Goal: Transaction & Acquisition: Purchase product/service

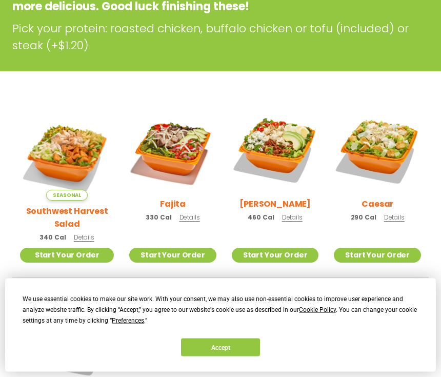
scroll to position [207, 0]
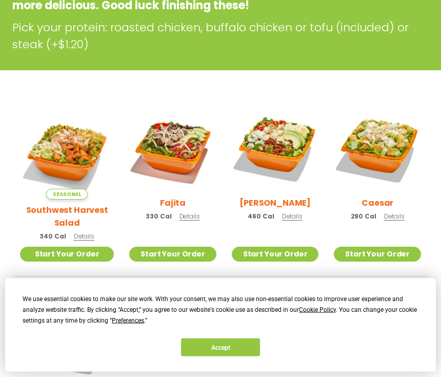
click at [188, 210] on div "Fajita 330 Cal Details" at bounding box center [172, 166] width 87 height 121
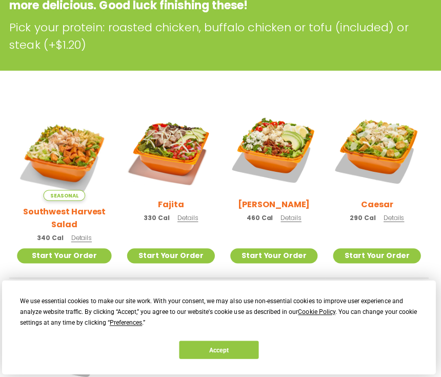
click at [79, 232] on span "Details" at bounding box center [84, 236] width 20 height 9
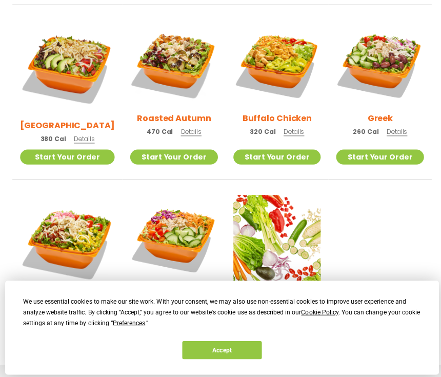
scroll to position [479, 0]
click at [119, 324] on span "Preferences" at bounding box center [128, 320] width 32 height 7
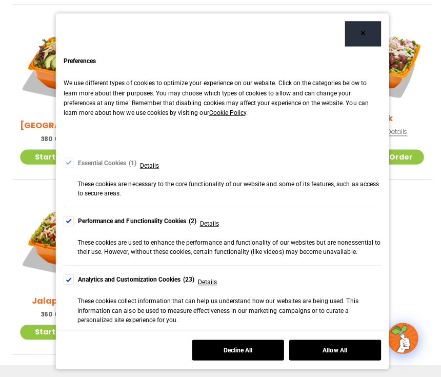
click at [60, 217] on div "Preferences We use different types of cookies to optimize your experience on ou…" at bounding box center [220, 284] width 330 height 460
click at [65, 219] on div "Cookie Consent Preferences" at bounding box center [68, 219] width 10 height 10
click at [67, 277] on div "Cookie Consent Preferences" at bounding box center [68, 277] width 10 height 10
click at [65, 345] on div "Cookie Consent Preferences" at bounding box center [68, 345] width 10 height 10
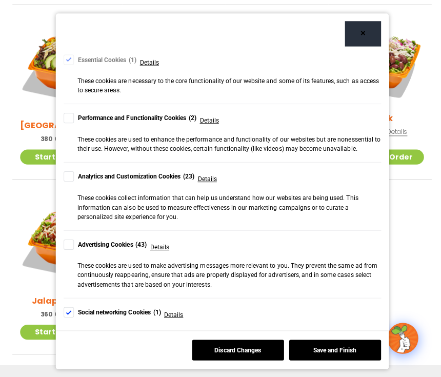
scroll to position [108, 0]
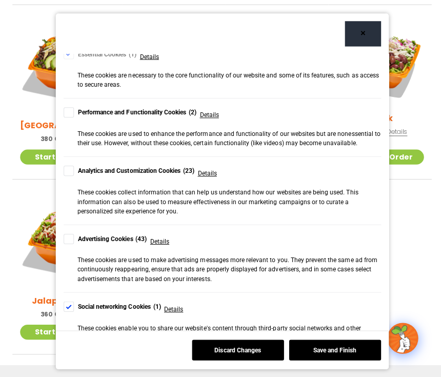
click at [70, 303] on div "Cookie Consent Preferences" at bounding box center [68, 304] width 10 height 10
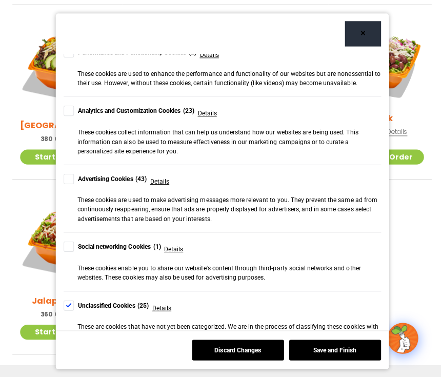
scroll to position [167, 0]
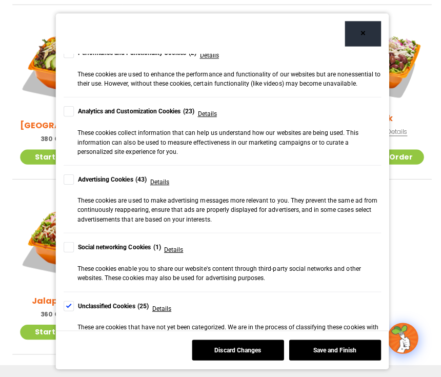
click at [68, 299] on div "Cookie Consent Preferences" at bounding box center [68, 304] width 10 height 10
click at [358, 358] on button "Save and Finish" at bounding box center [332, 347] width 91 height 20
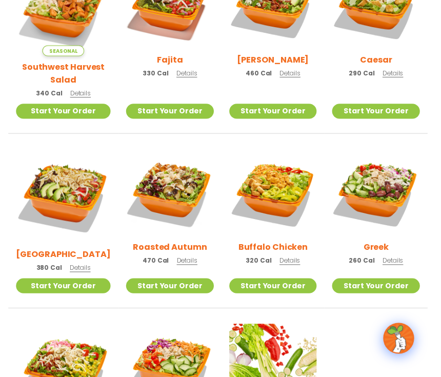
scroll to position [350, 0]
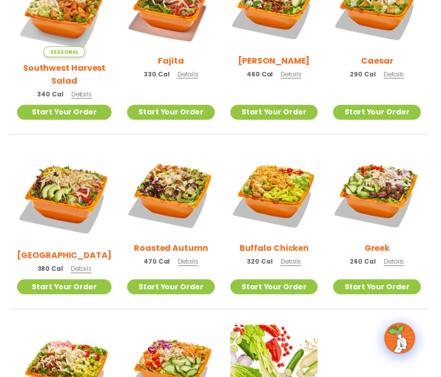
click at [391, 255] on span "Details" at bounding box center [394, 259] width 20 height 9
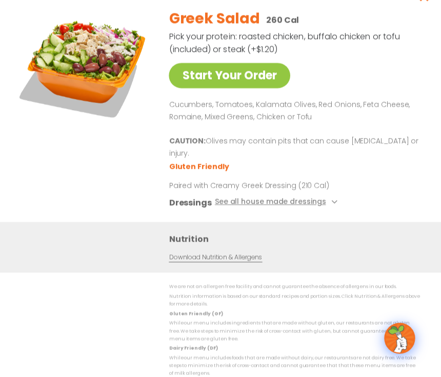
click at [315, 207] on button "See all house made dressings" at bounding box center [278, 201] width 125 height 13
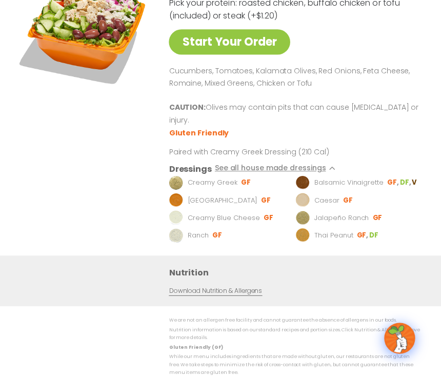
click at [89, 174] on div "Start Your Order" at bounding box center [86, 110] width 132 height 287
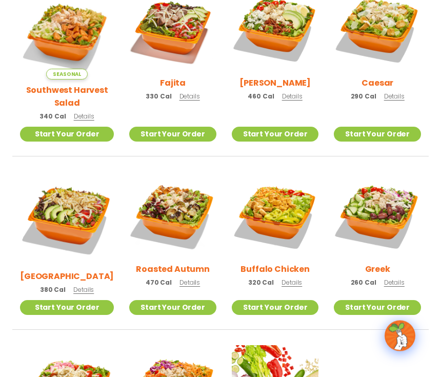
scroll to position [326, 0]
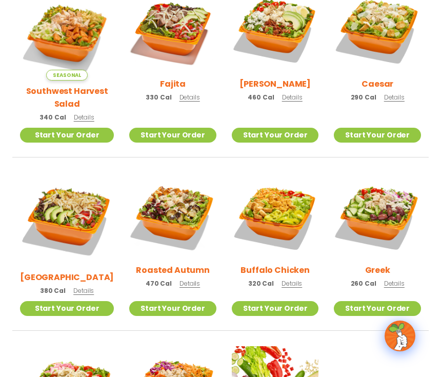
click at [414, 147] on li "Caesar 290 Cal Details Start Your Order Start Your Order Caesar Salad 290 Cal P…" at bounding box center [377, 71] width 102 height 171
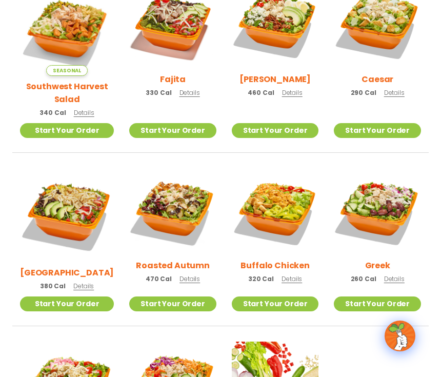
scroll to position [330, 0]
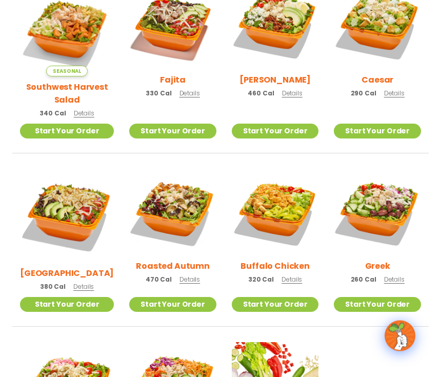
click at [188, 275] on span "Details" at bounding box center [189, 279] width 20 height 9
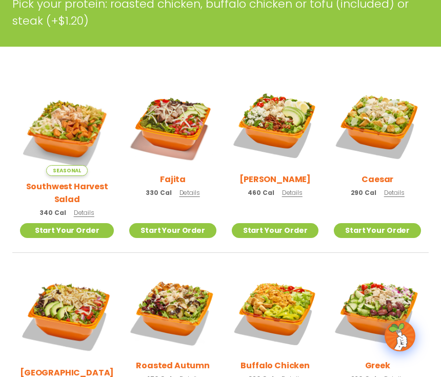
scroll to position [232, 0]
